Goal: Information Seeking & Learning: Learn about a topic

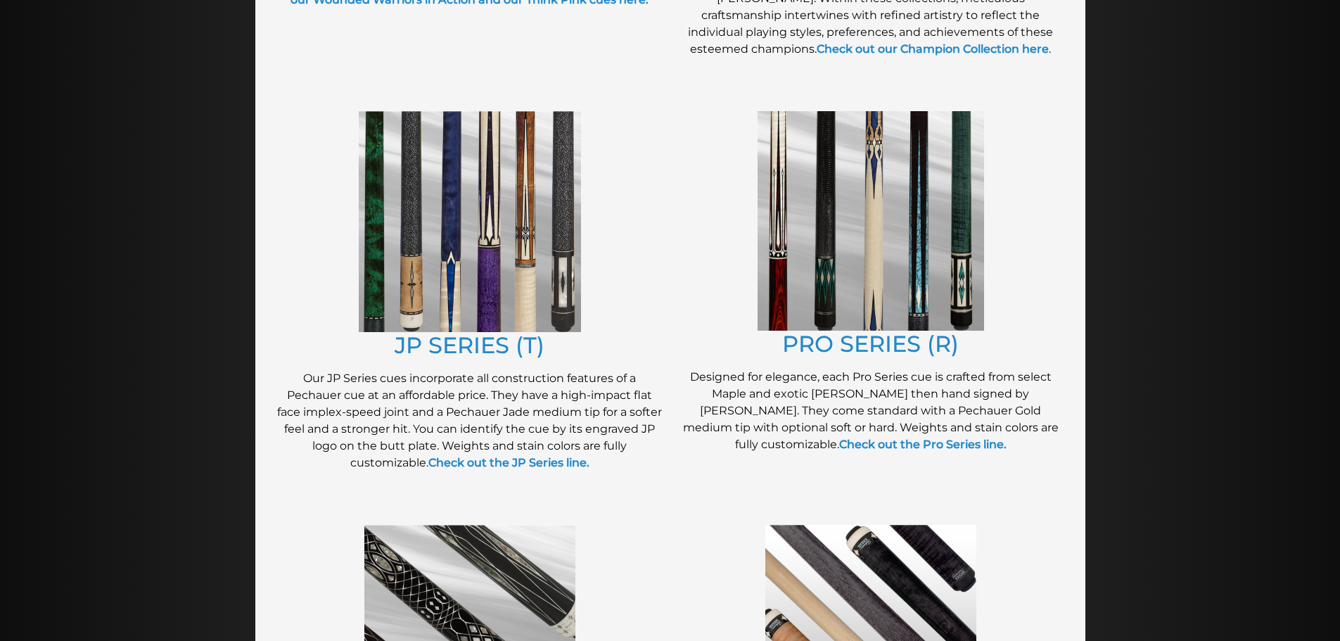
scroll to position [656, 0]
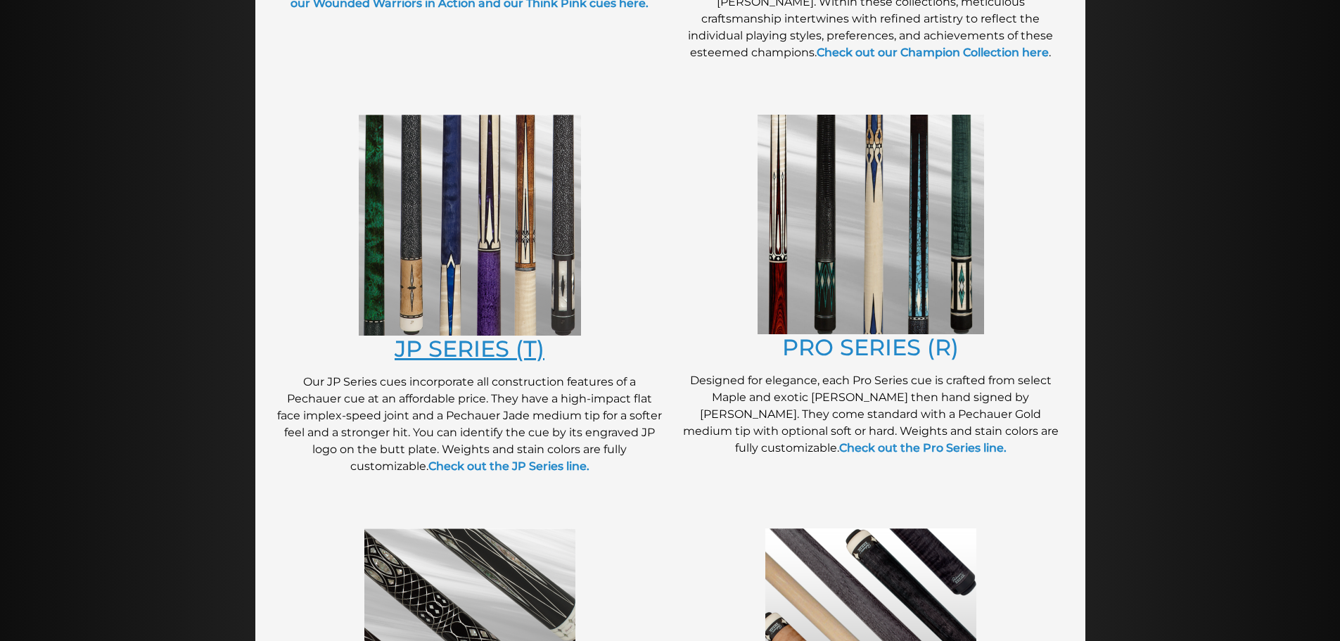
click at [501, 350] on link "JP SERIES (T)" at bounding box center [470, 348] width 150 height 27
click at [858, 346] on link "PRO SERIES (R)" at bounding box center [870, 346] width 177 height 27
click at [483, 348] on link "JP SERIES (T)" at bounding box center [470, 348] width 150 height 27
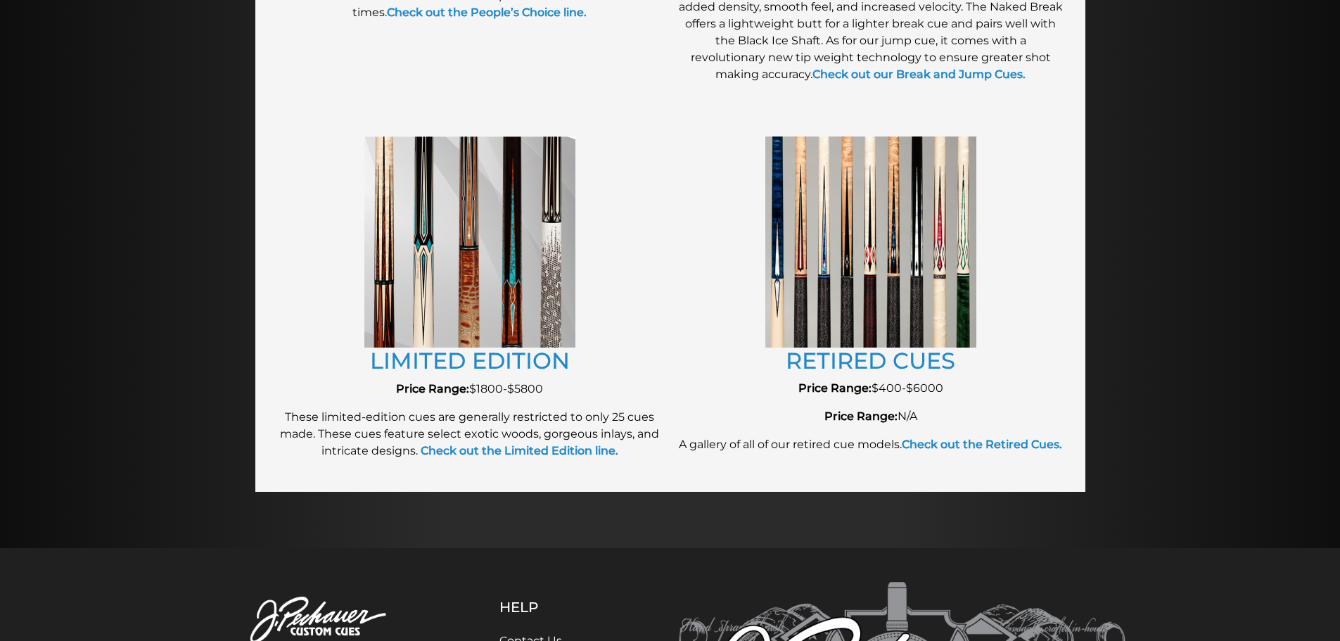
scroll to position [1472, 0]
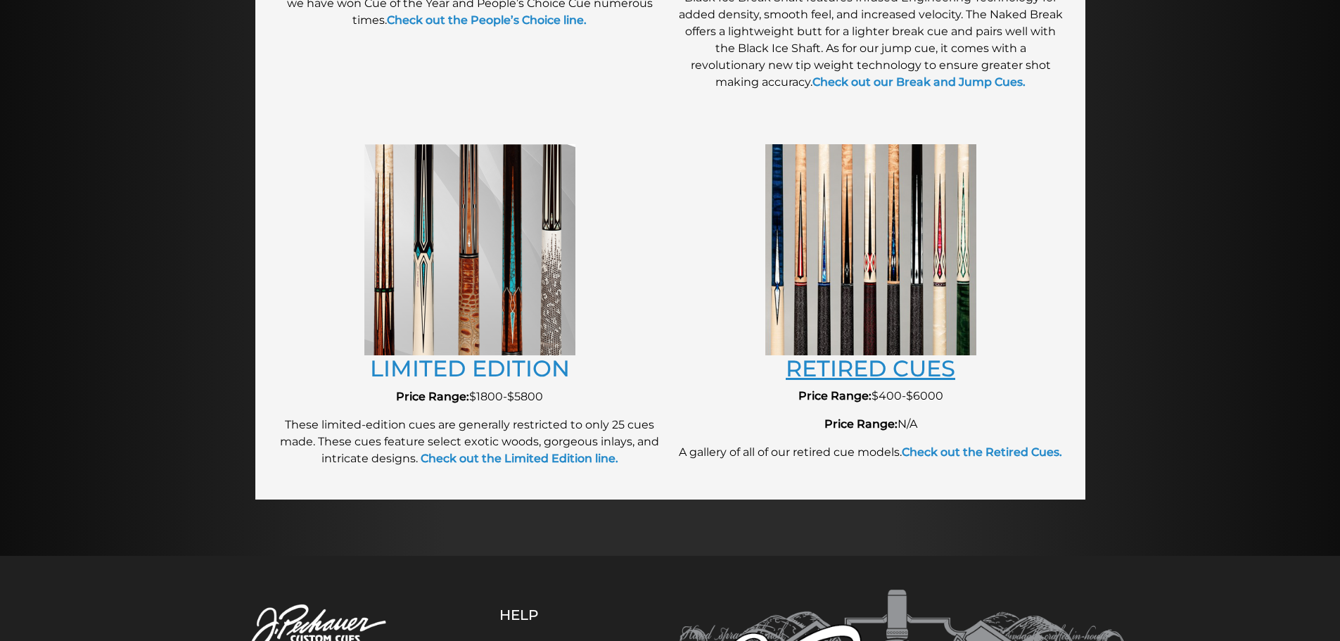
click at [879, 361] on link "RETIRED CUES" at bounding box center [871, 368] width 170 height 27
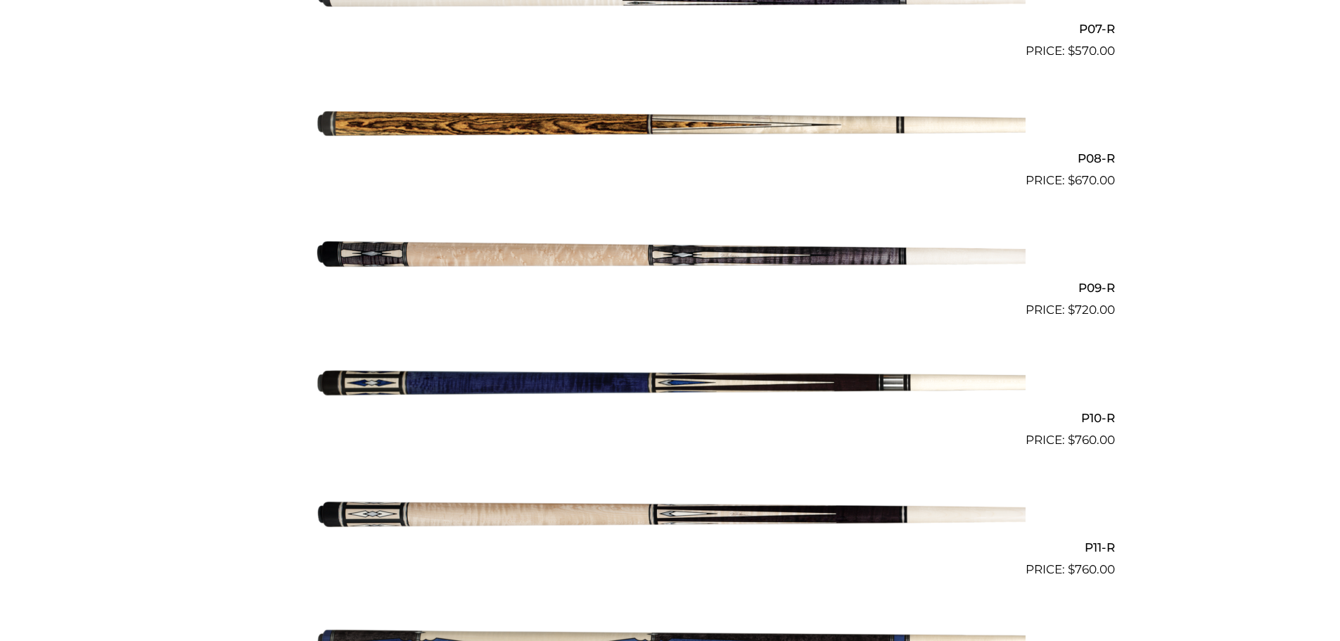
scroll to position [1289, 0]
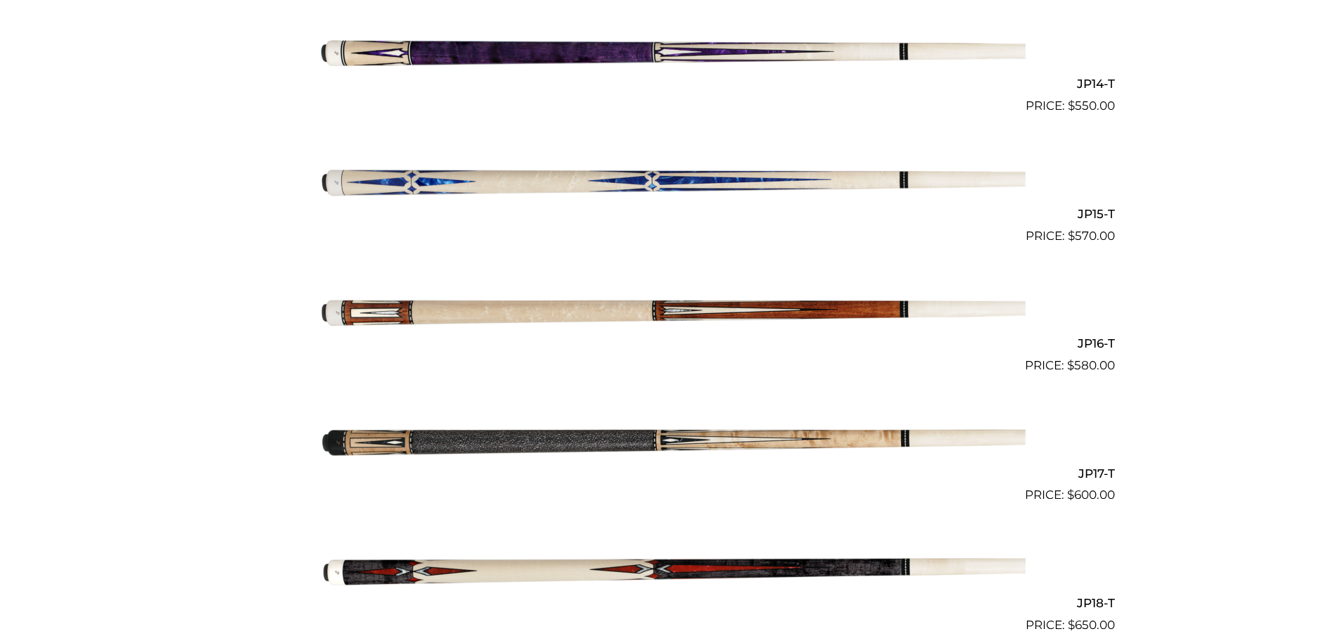
scroll to position [2156, 0]
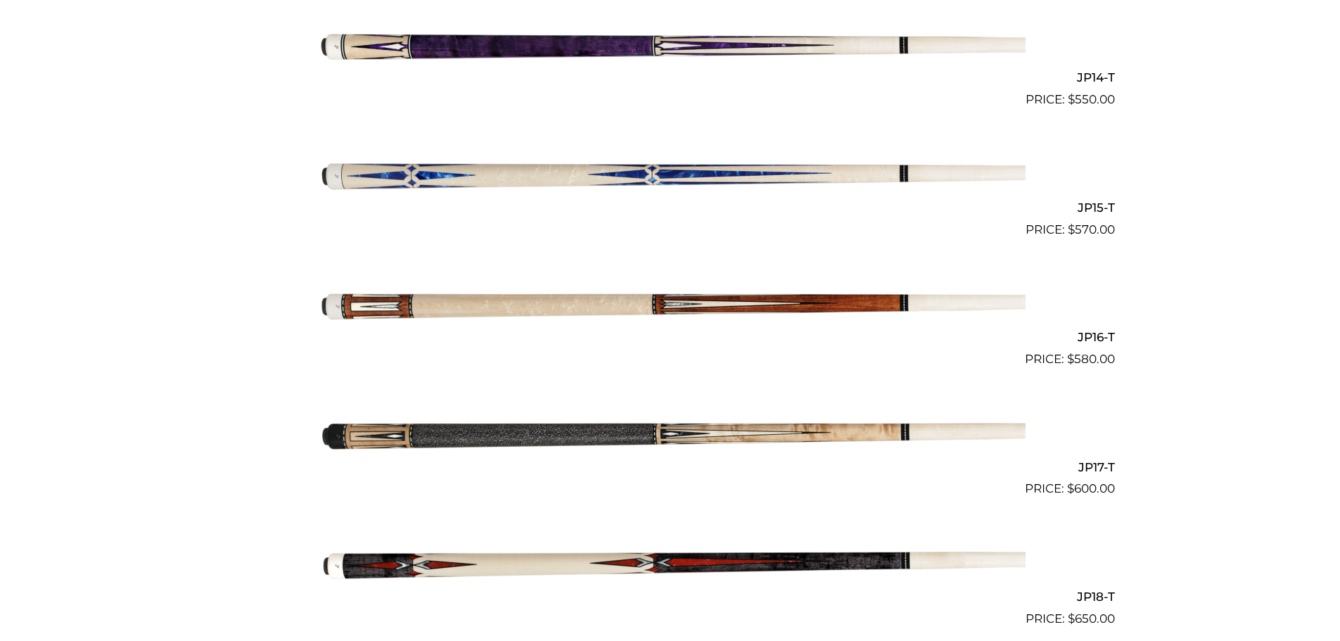
click at [488, 301] on img at bounding box center [670, 304] width 710 height 118
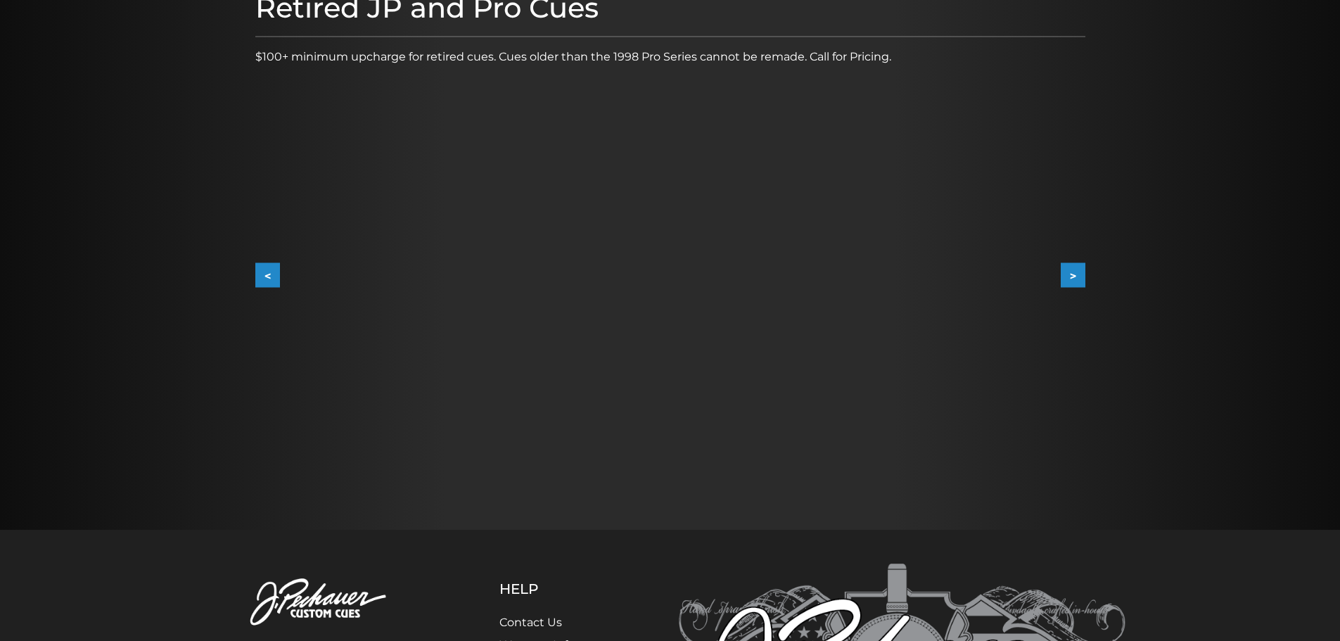
scroll to position [211, 0]
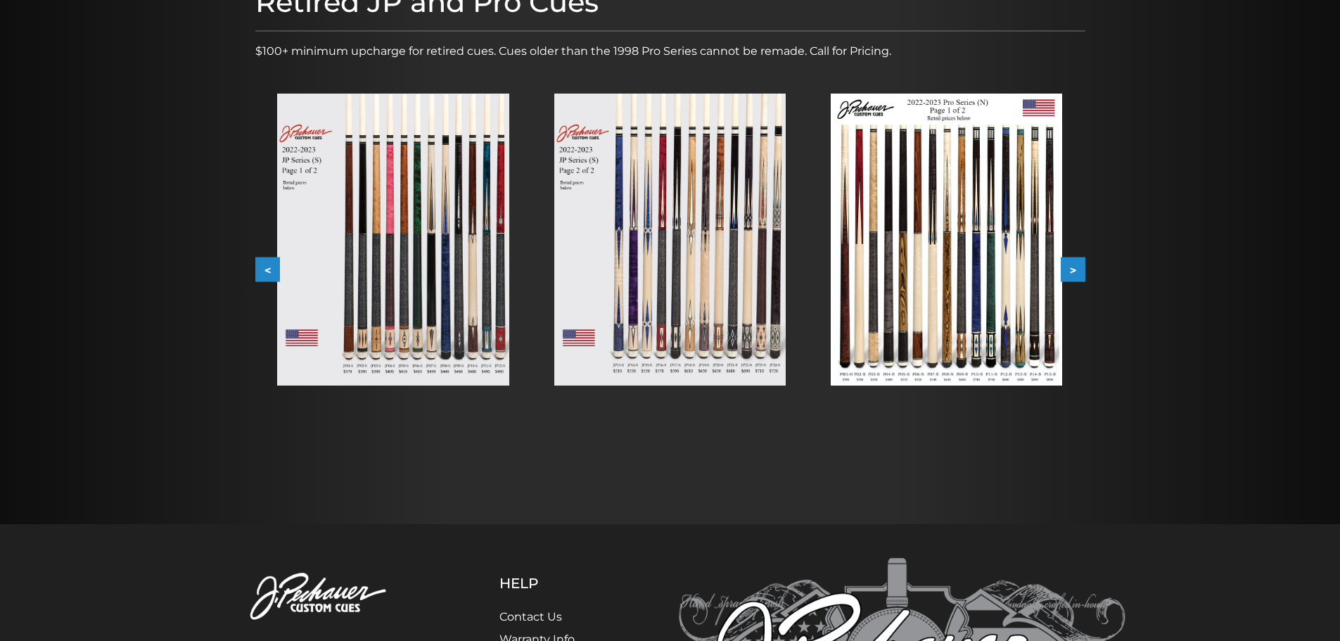
click at [1008, 264] on img at bounding box center [946, 240] width 231 height 292
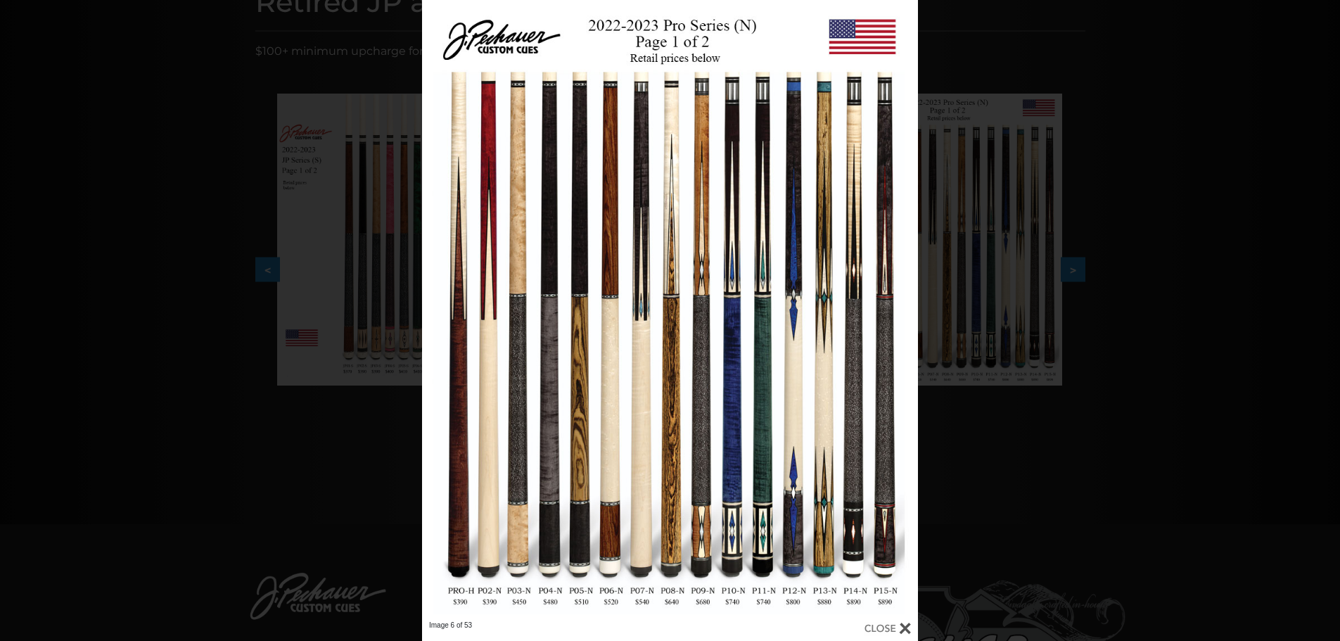
click at [343, 51] on div "Image 6 of 53" at bounding box center [670, 320] width 1340 height 641
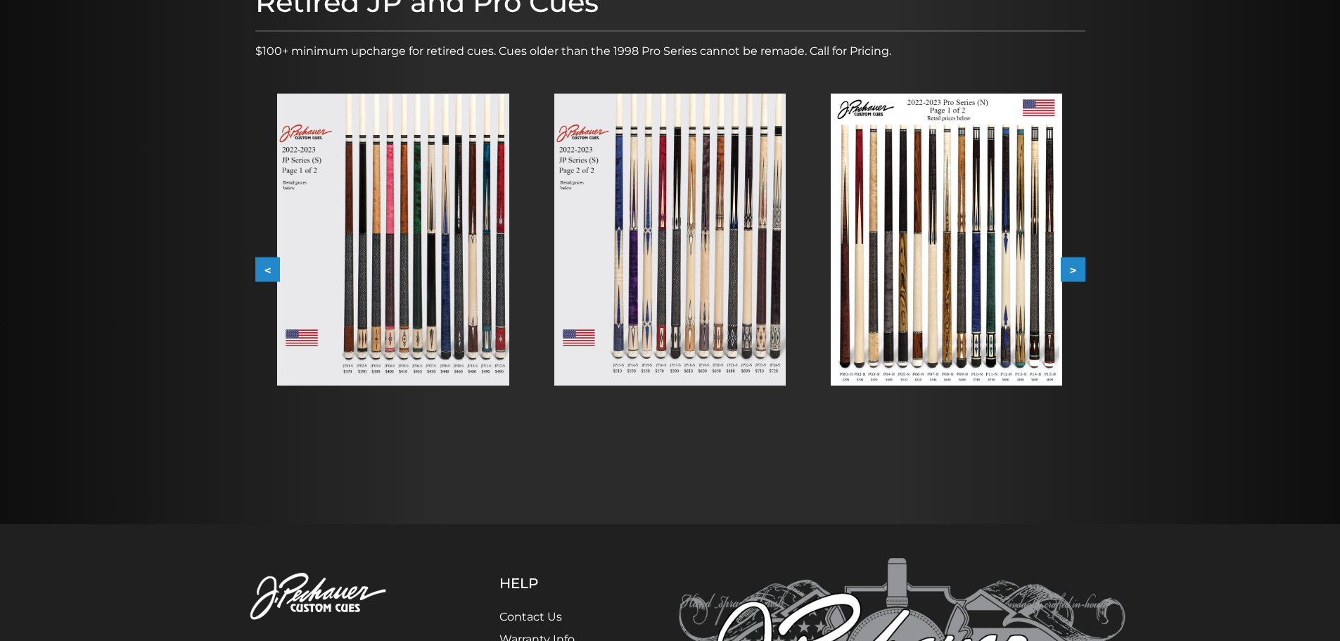
click at [695, 219] on img at bounding box center [669, 240] width 231 height 292
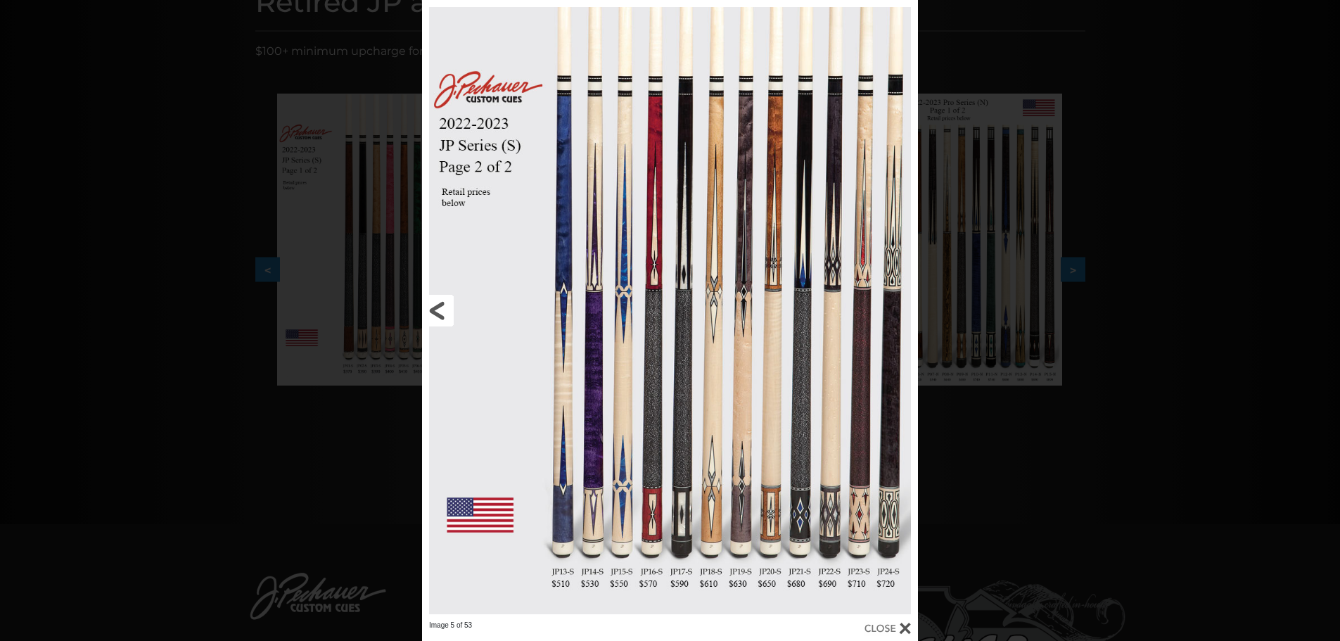
click at [442, 309] on link at bounding box center [533, 310] width 223 height 620
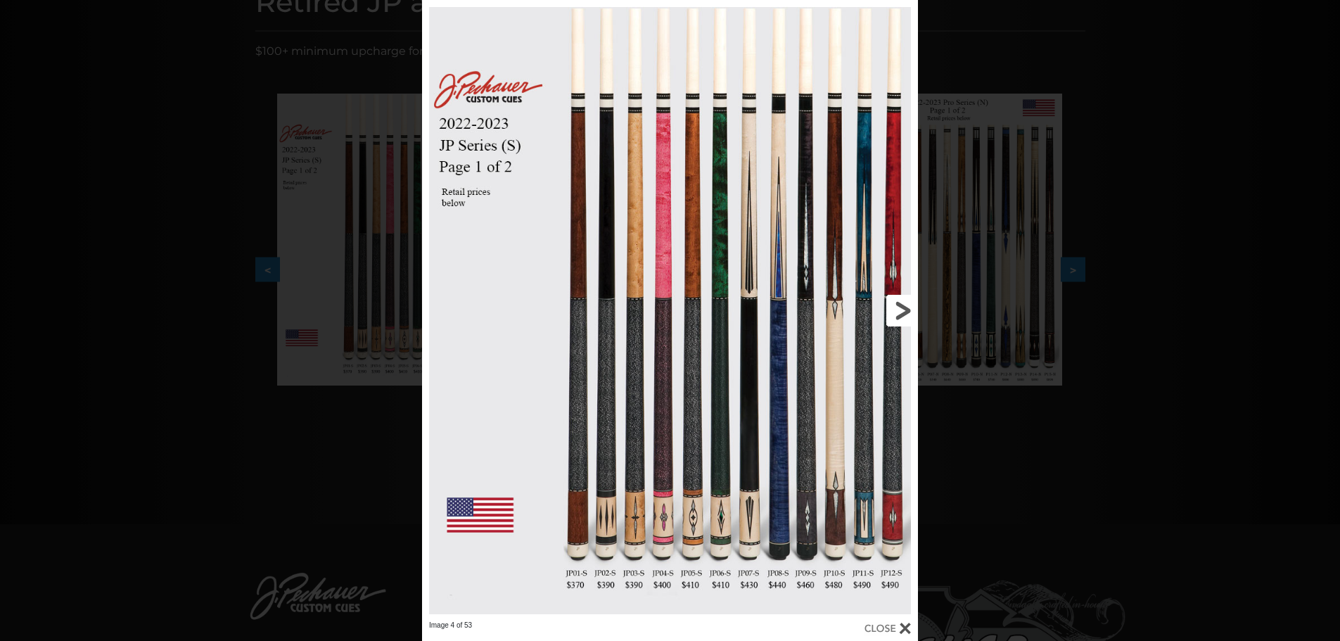
click at [834, 388] on link at bounding box center [806, 310] width 223 height 620
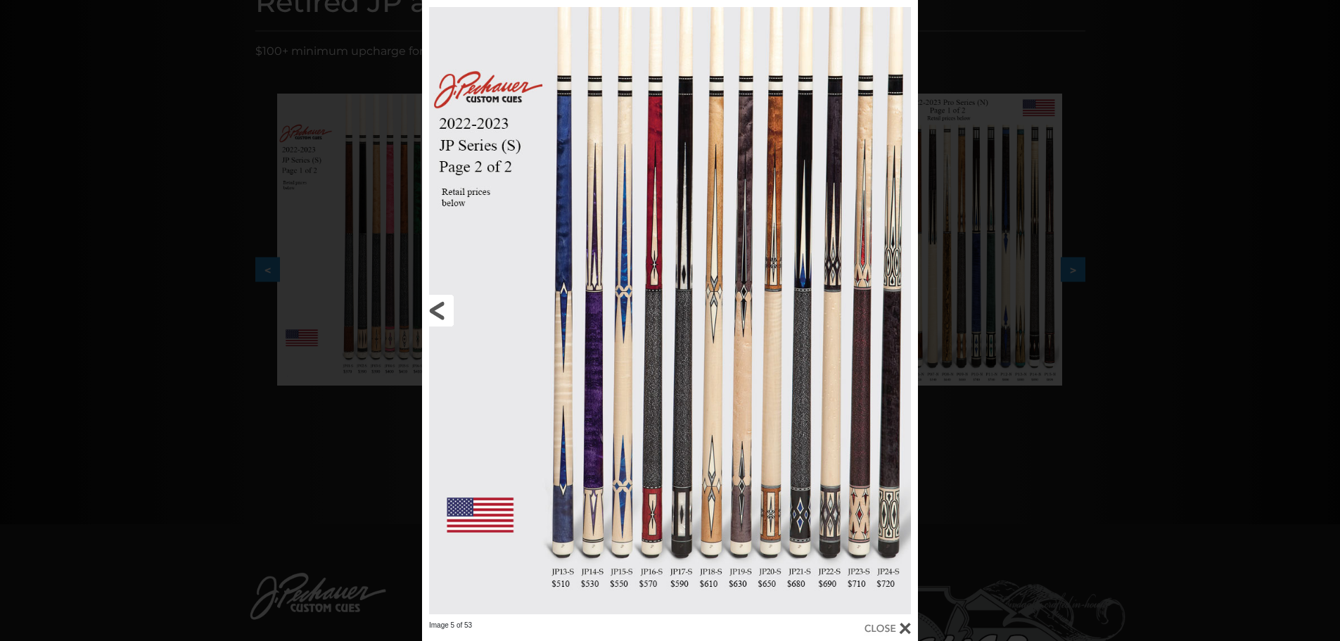
click at [447, 308] on link at bounding box center [533, 310] width 223 height 620
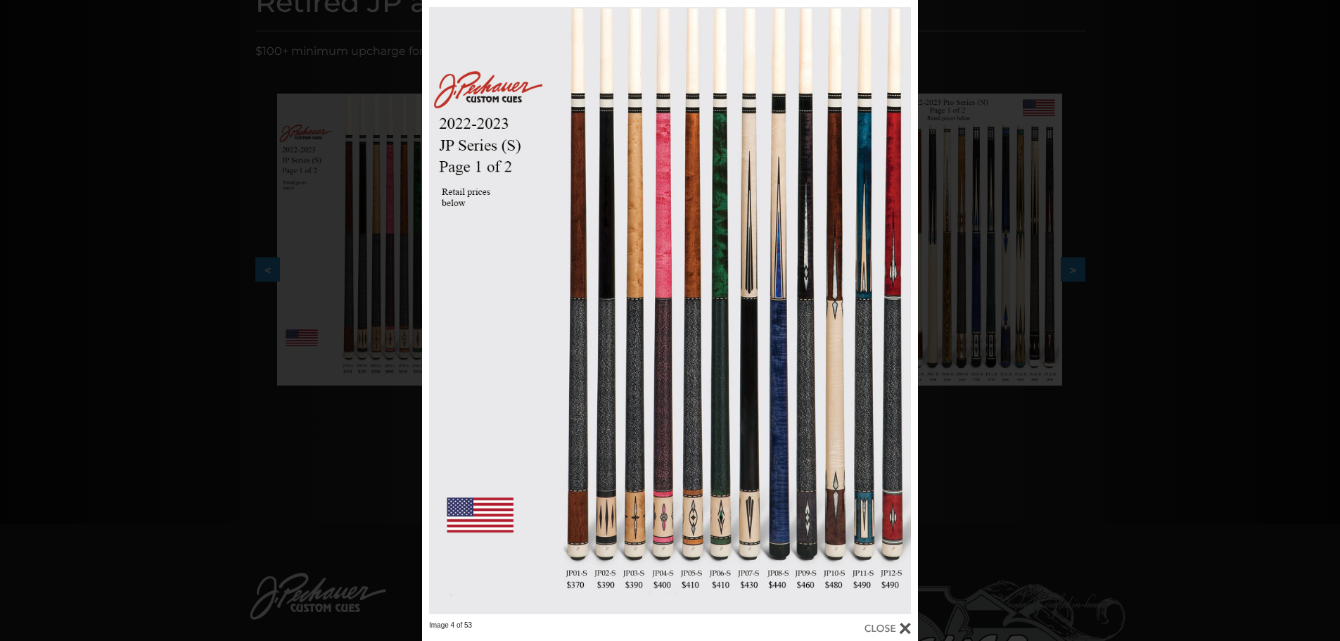
click at [223, 117] on div "Image 4 of 53" at bounding box center [670, 320] width 1340 height 641
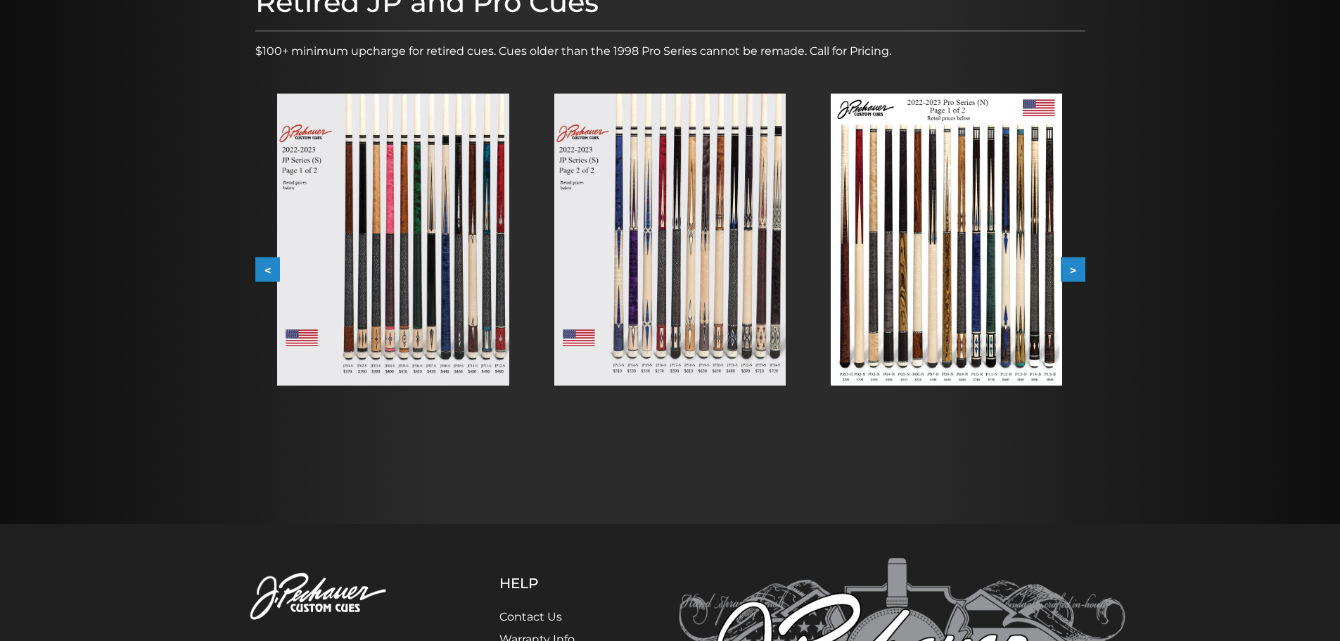
click at [416, 224] on img at bounding box center [392, 240] width 231 height 292
